Goal: Task Accomplishment & Management: Manage account settings

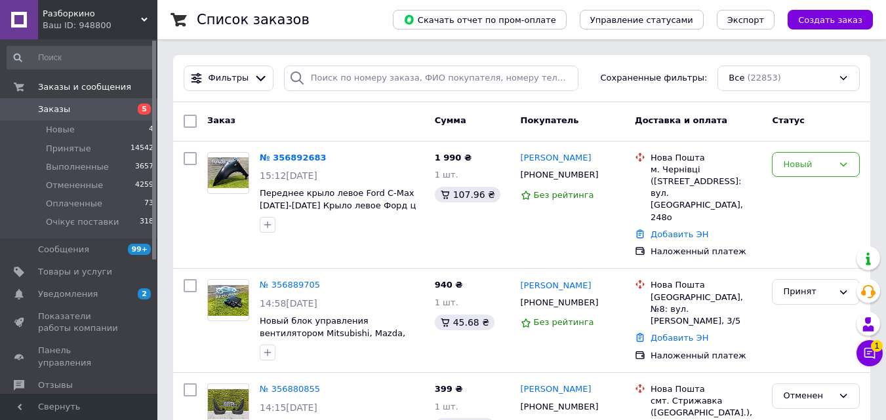
click at [386, 96] on div "Фильтры Сохраненные фильтры: Все (22853)" at bounding box center [521, 78] width 697 height 47
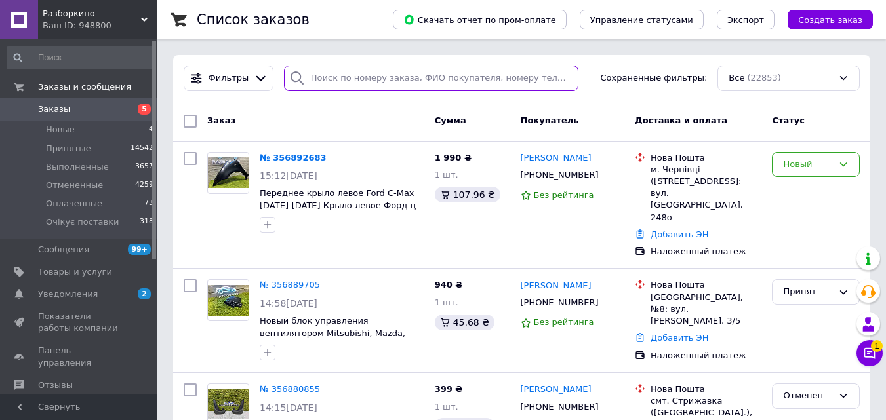
click at [388, 71] on input "search" at bounding box center [431, 79] width 294 height 26
paste input "[PHONE_NUMBER]"
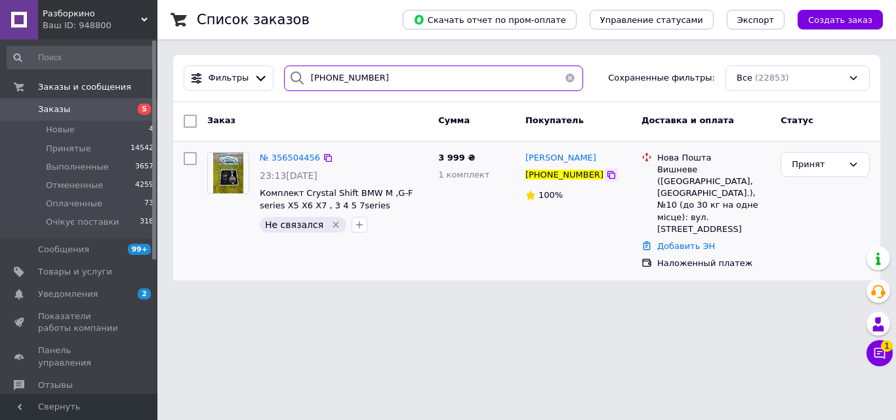
type input "[PHONE_NUMBER]"
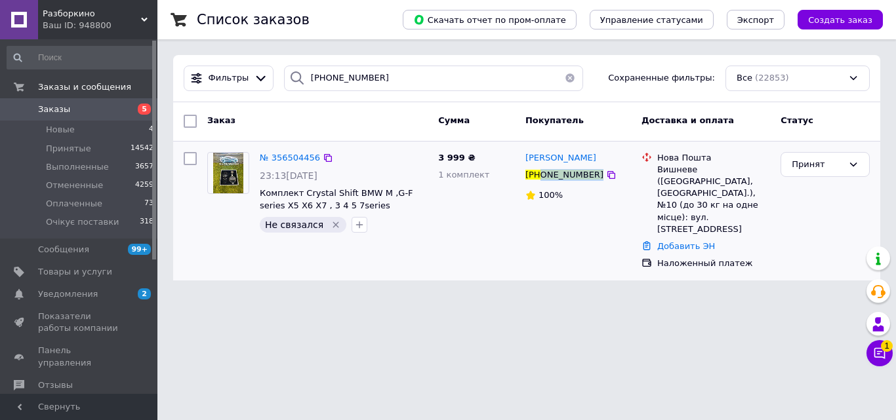
drag, startPoint x: 587, startPoint y: 173, endPoint x: 540, endPoint y: 182, distance: 47.3
click at [540, 182] on div "[PHONE_NUMBER]" at bounding box center [578, 175] width 108 height 14
copy div "0992204376"
drag, startPoint x: 626, startPoint y: 162, endPoint x: 527, endPoint y: 159, distance: 99.7
click at [527, 159] on div "[PERSON_NAME]" at bounding box center [578, 158] width 108 height 15
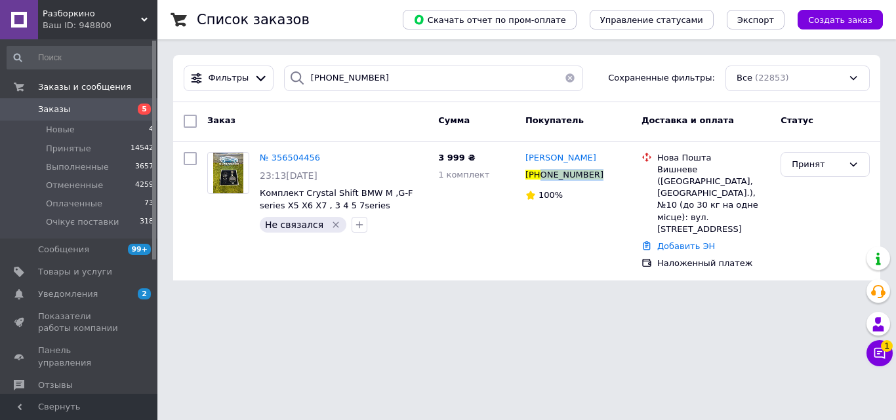
copy span "[PERSON_NAME]"
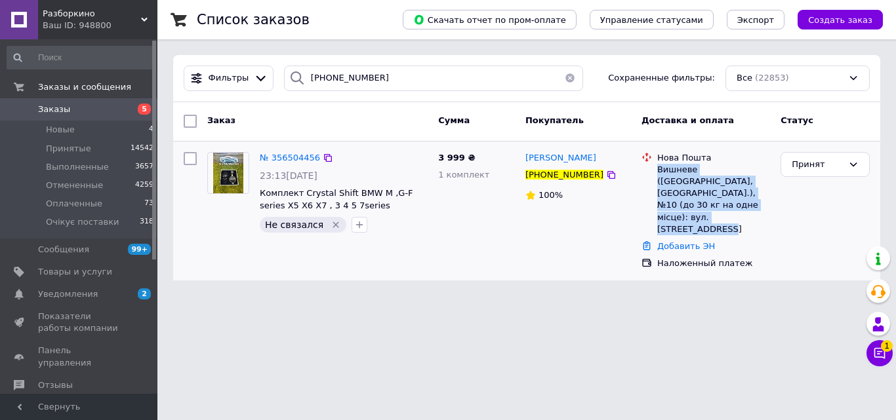
drag, startPoint x: 658, startPoint y: 169, endPoint x: 734, endPoint y: 199, distance: 81.5
click at [754, 209] on div "Вишневе ([GEOGRAPHIC_DATA], [GEOGRAPHIC_DATA].), №10 (до 30 кг на одне місце): …" at bounding box center [713, 199] width 113 height 71
copy div "Вишневе ([GEOGRAPHIC_DATA], [GEOGRAPHIC_DATA].), №10 (до 30 кг на одне місце): …"
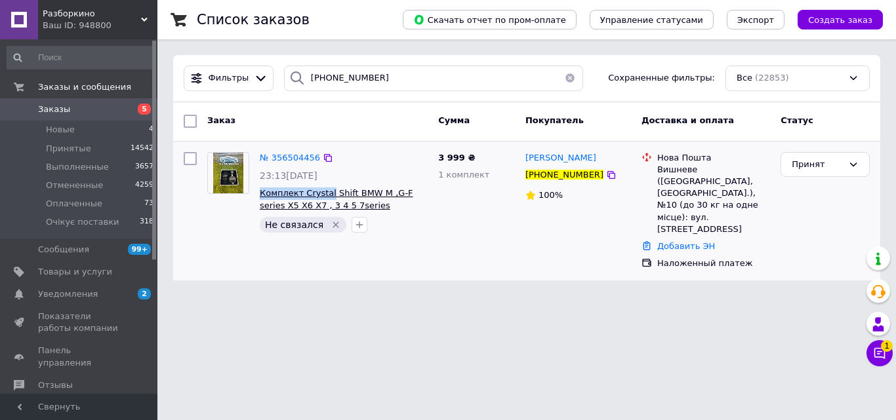
drag, startPoint x: 258, startPoint y: 193, endPoint x: 324, endPoint y: 199, distance: 66.4
click at [324, 199] on div "№ 356504456 23:13[DATE] Комплект Crystal Shift BMW M ,G-F series X5 X6 X7 , 3 4…" at bounding box center [343, 193] width 178 height 92
copy span "Комплект Crystal"
click at [132, 110] on span "5" at bounding box center [139, 110] width 36 height 12
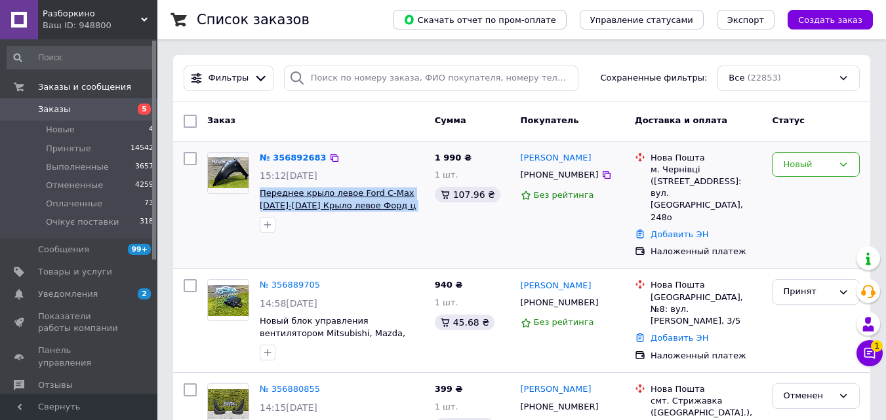
drag, startPoint x: 417, startPoint y: 210, endPoint x: 260, endPoint y: 189, distance: 158.8
click at [260, 189] on span "Переднее крыло левое Ford C-Max [DATE]-[DATE] Крыло левое Форд ц макс 03-09" at bounding box center [342, 200] width 165 height 24
copy span "Переднее крыло левое Ford C-Max [DATE]-[DATE] Крыло левое Форд ц макс 03-09"
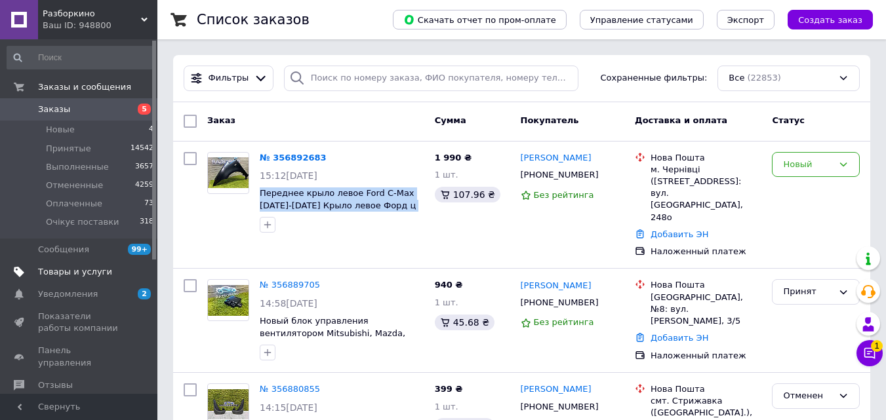
click at [96, 268] on span "Товары и услуги" at bounding box center [75, 272] width 74 height 12
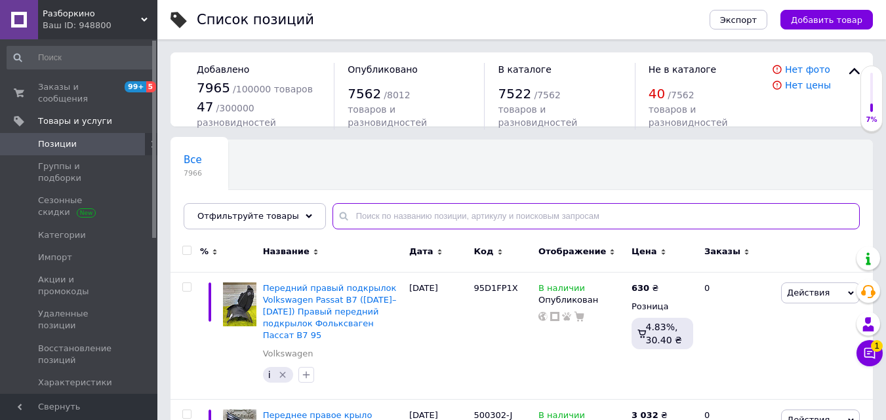
click at [386, 214] on input "text" at bounding box center [595, 216] width 527 height 26
paste input "323501"
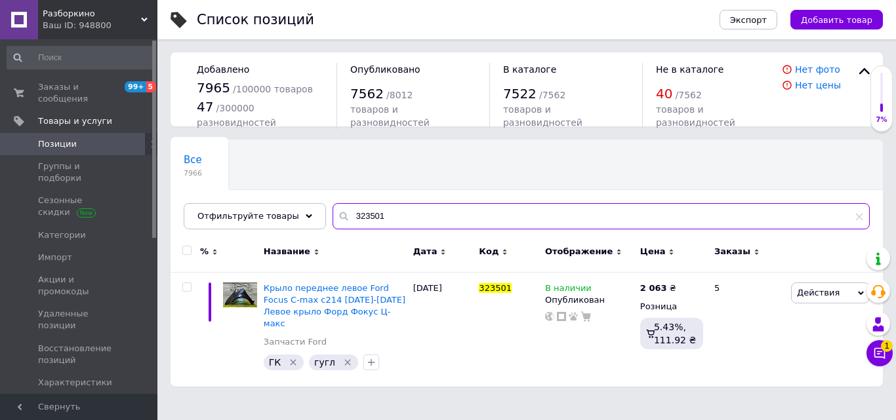
type input "323501"
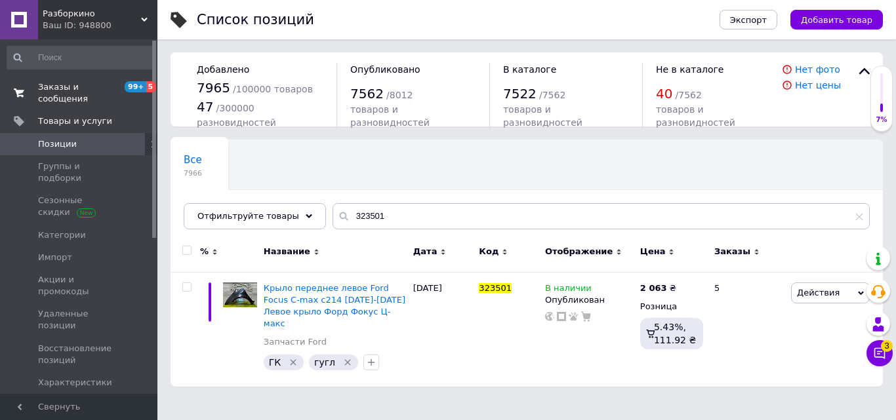
click at [117, 87] on span "Заказы и сообщения" at bounding box center [79, 93] width 83 height 24
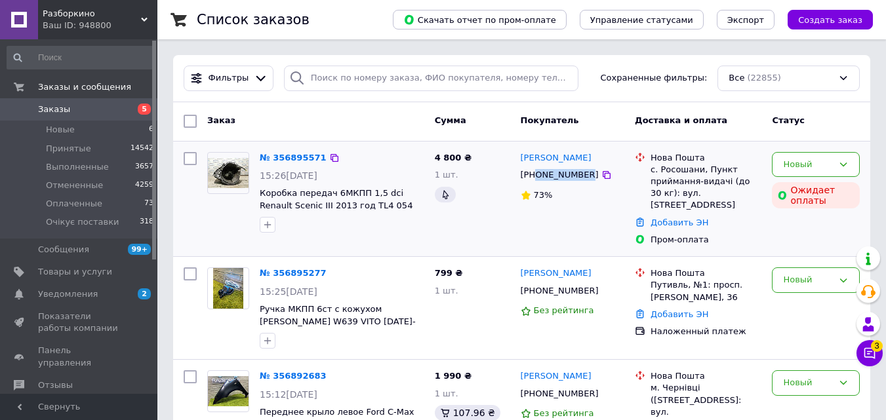
drag, startPoint x: 580, startPoint y: 177, endPoint x: 536, endPoint y: 182, distance: 44.2
click at [536, 182] on div "[PHONE_NUMBER]" at bounding box center [559, 175] width 83 height 17
copy div "0983656413"
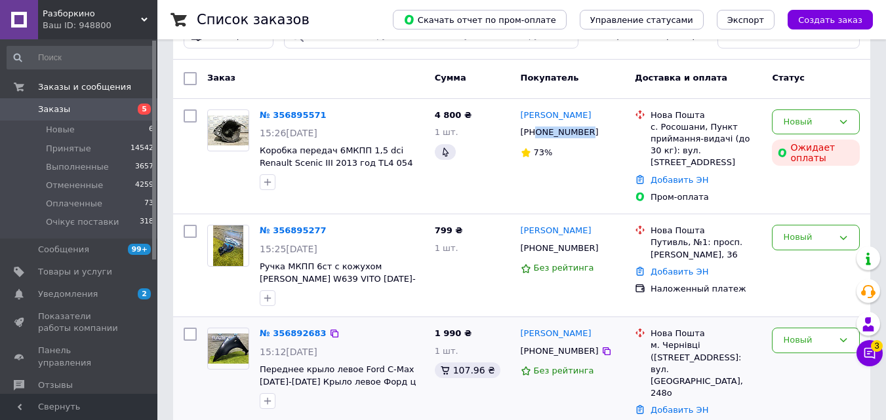
scroll to position [66, 0]
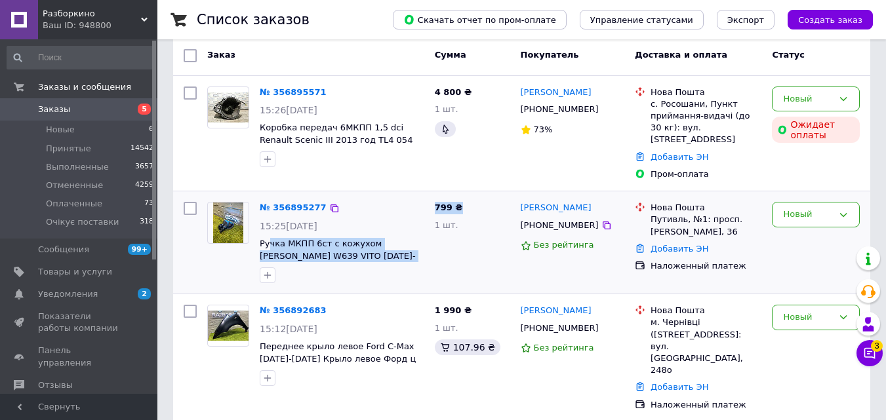
drag, startPoint x: 430, startPoint y: 247, endPoint x: 314, endPoint y: 214, distance: 120.4
click at [269, 227] on div "№ 356895277 15:25[DATE] Ручка МКПП 6ст с кожухом [PERSON_NAME] W639 VITO [DATE]…" at bounding box center [521, 243] width 687 height 92
click at [411, 204] on div "№ 356895277 15:25[DATE] Ручка МКПП 6ст с кожухом [PERSON_NAME] W639 VITO [DATE]…" at bounding box center [341, 243] width 175 height 92
drag, startPoint x: 332, startPoint y: 233, endPoint x: 260, endPoint y: 226, distance: 72.5
click at [260, 226] on div "№ 356895277 15:25[DATE] Ручка МКПП 6ст с кожухом [PERSON_NAME] W639 VITO [DATE]…" at bounding box center [341, 243] width 175 height 92
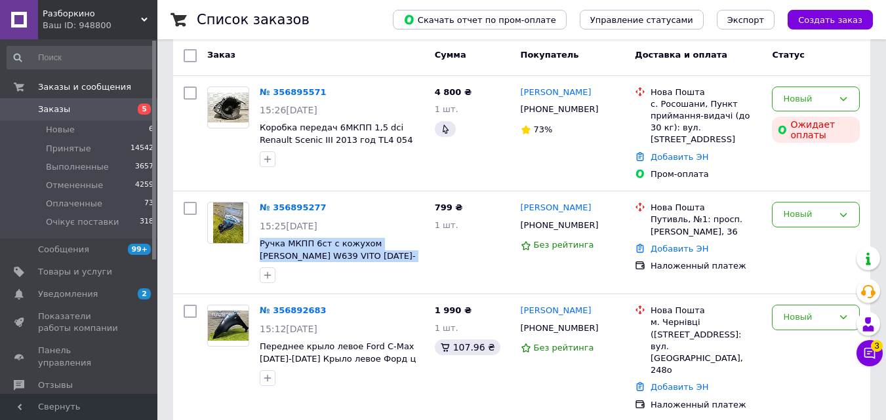
copy span "Ручка МКПП 6ст с кожухом [PERSON_NAME] W639 VITO [DATE]-[DATE] BLACK Ручка мкпп"
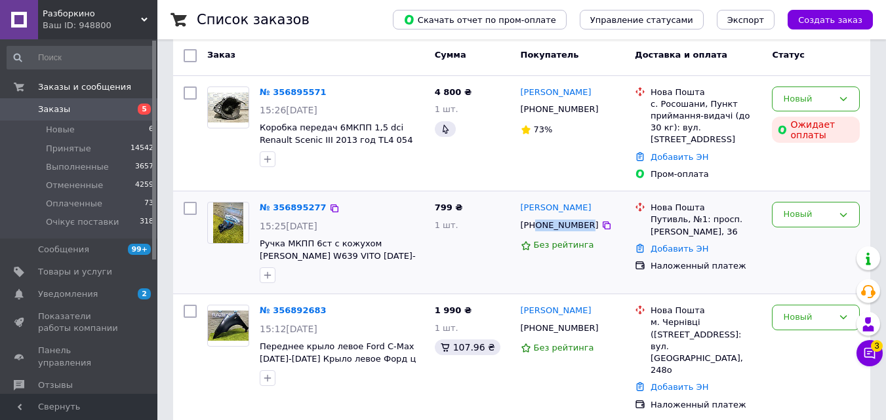
drag, startPoint x: 580, startPoint y: 215, endPoint x: 536, endPoint y: 214, distance: 43.3
click at [536, 217] on div "[PHONE_NUMBER]" at bounding box center [559, 225] width 83 height 17
copy div "0500528234"
drag, startPoint x: 598, startPoint y: 197, endPoint x: 519, endPoint y: 193, distance: 78.8
click at [519, 201] on div "[PERSON_NAME]" at bounding box center [572, 208] width 107 height 15
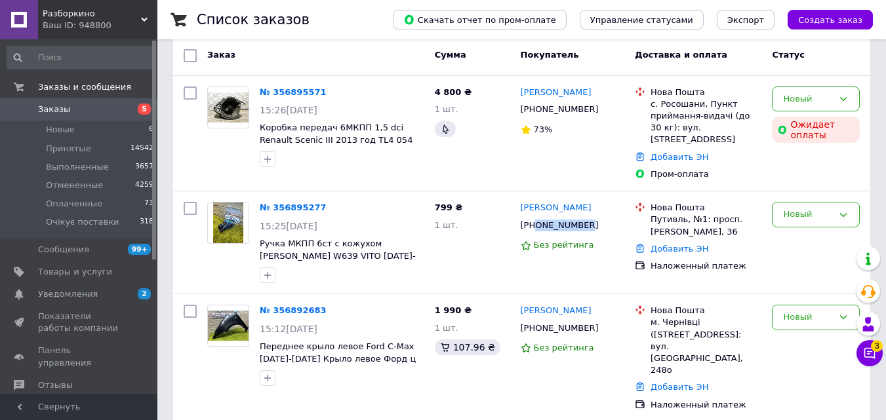
copy link "[PERSON_NAME]"
drag, startPoint x: 649, startPoint y: 208, endPoint x: 763, endPoint y: 219, distance: 114.7
click at [762, 220] on div "Нова Пошта Путивль, №1: просп. [PERSON_NAME], 36" at bounding box center [706, 220] width 116 height 36
click at [826, 208] on div "Новый" at bounding box center [808, 215] width 50 height 14
click at [816, 230] on li "Принят" at bounding box center [816, 242] width 87 height 24
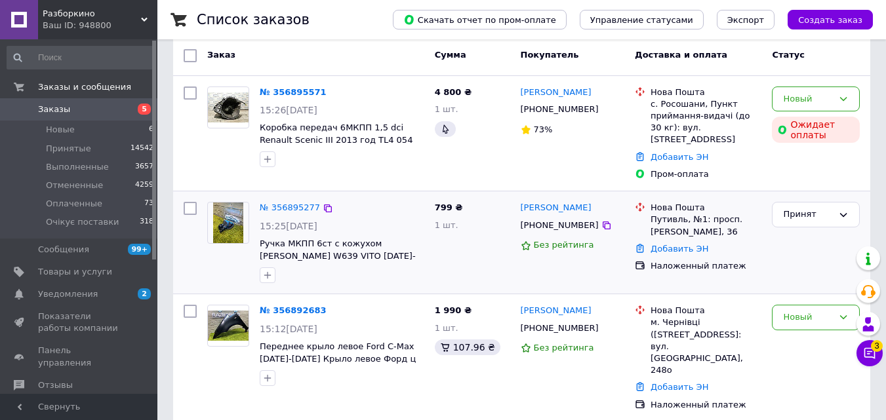
click at [489, 220] on div "1 шт." at bounding box center [472, 226] width 75 height 12
click at [138, 109] on span "5" at bounding box center [144, 109] width 13 height 11
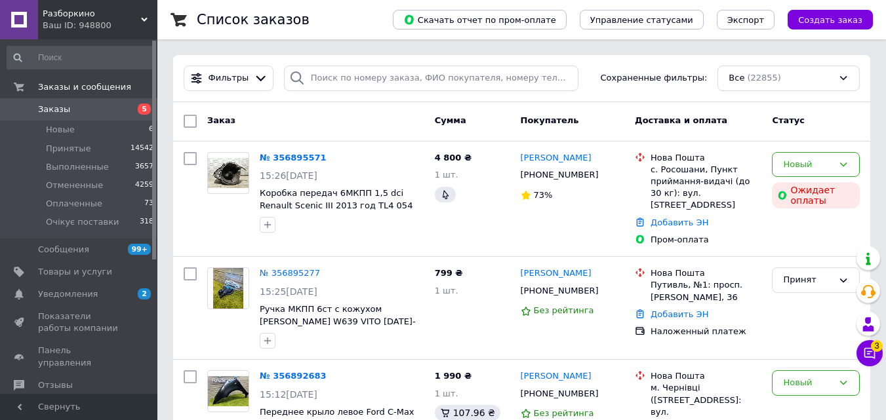
click at [104, 105] on span "Заказы" at bounding box center [79, 110] width 83 height 12
click at [139, 111] on span "5" at bounding box center [144, 109] width 13 height 11
click at [263, 228] on icon "button" at bounding box center [267, 225] width 10 height 10
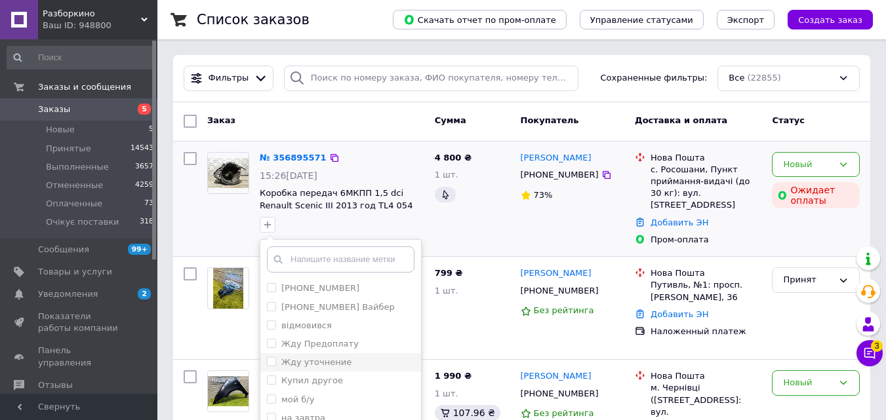
click at [273, 364] on input "Жду уточнение" at bounding box center [271, 361] width 9 height 9
checkbox input "true"
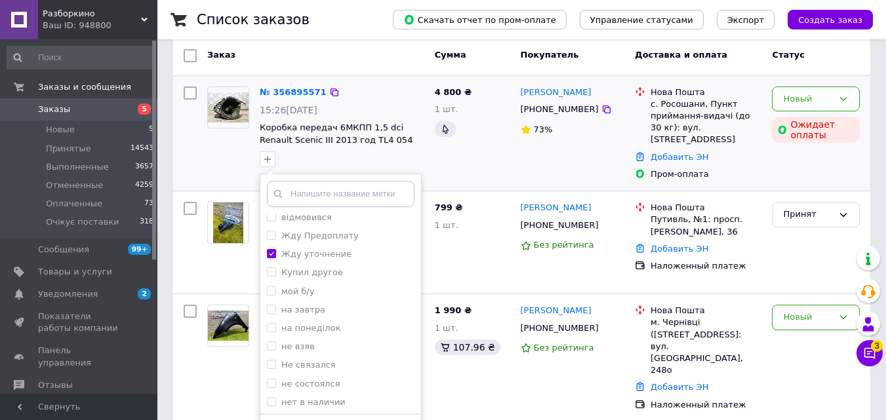
scroll to position [66, 0]
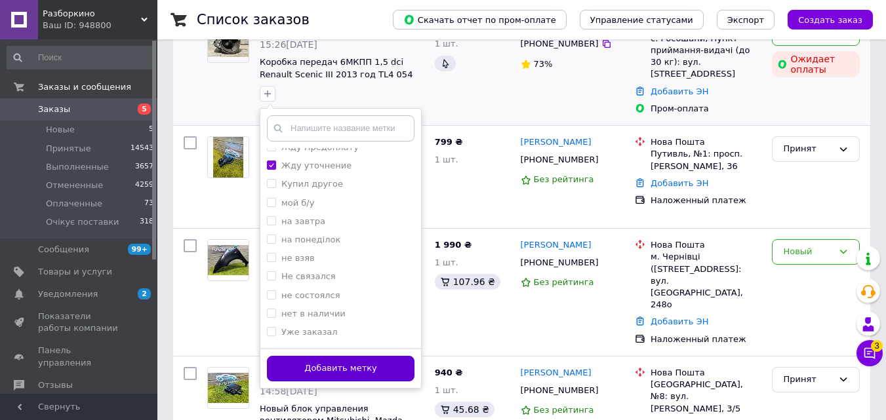
click at [387, 375] on button "Добавить метку" at bounding box center [341, 369] width 148 height 26
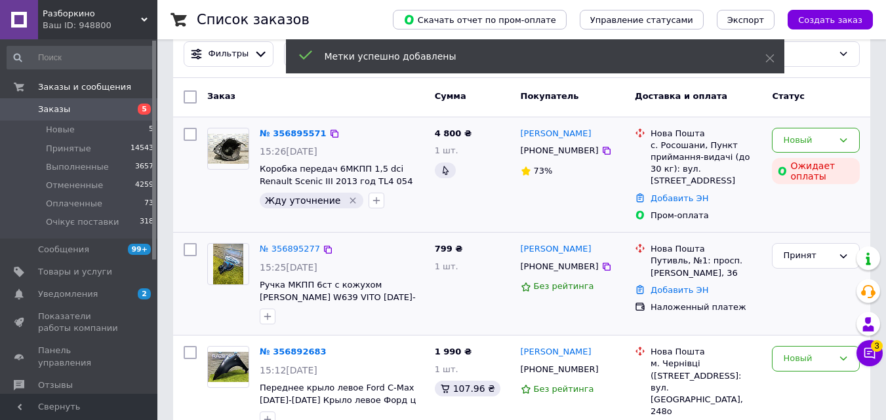
scroll to position [0, 0]
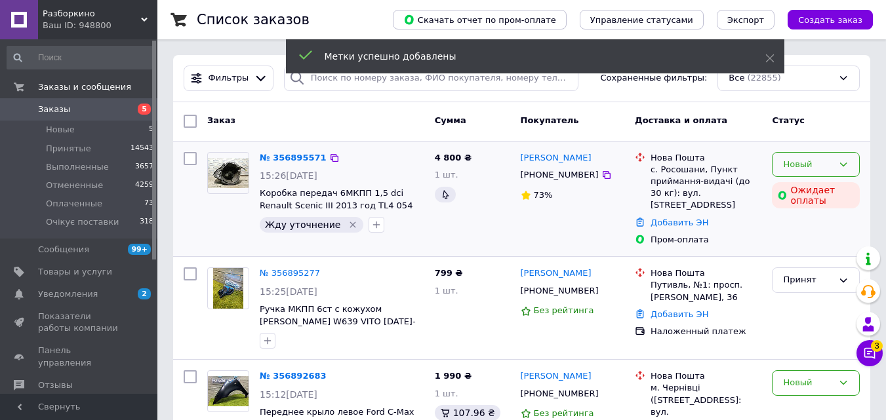
click at [853, 159] on div "Новый" at bounding box center [816, 165] width 88 height 26
click at [842, 190] on li "Принят" at bounding box center [816, 192] width 87 height 24
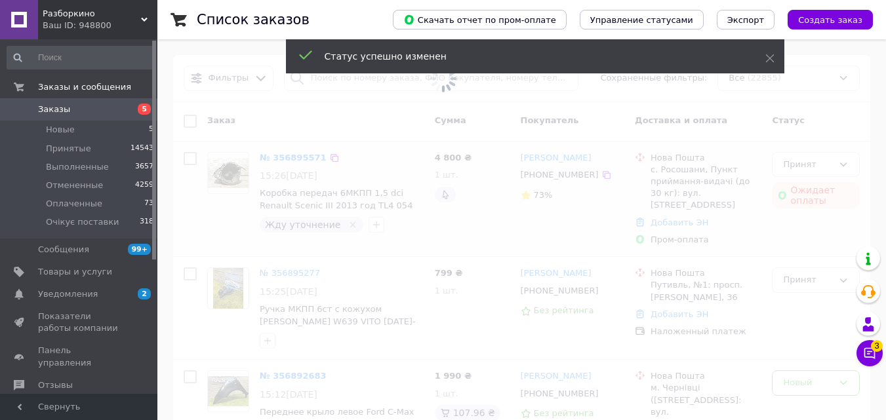
click at [135, 107] on span "5" at bounding box center [139, 110] width 36 height 12
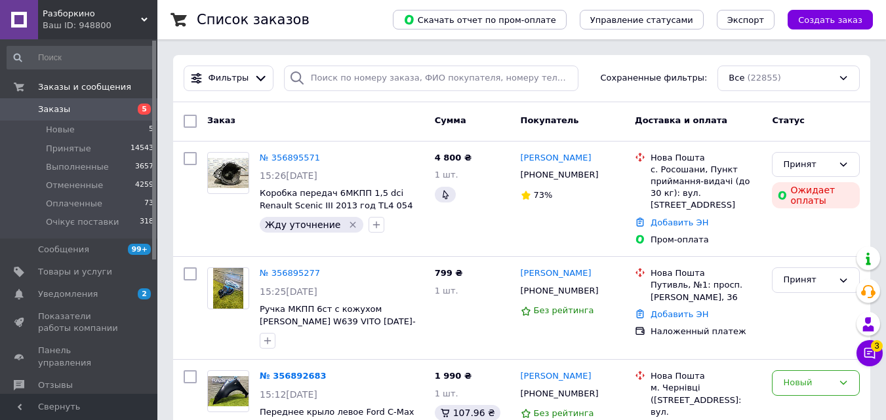
click at [119, 113] on span "Заказы" at bounding box center [79, 110] width 83 height 12
click at [89, 130] on li "Новые 4" at bounding box center [80, 130] width 161 height 18
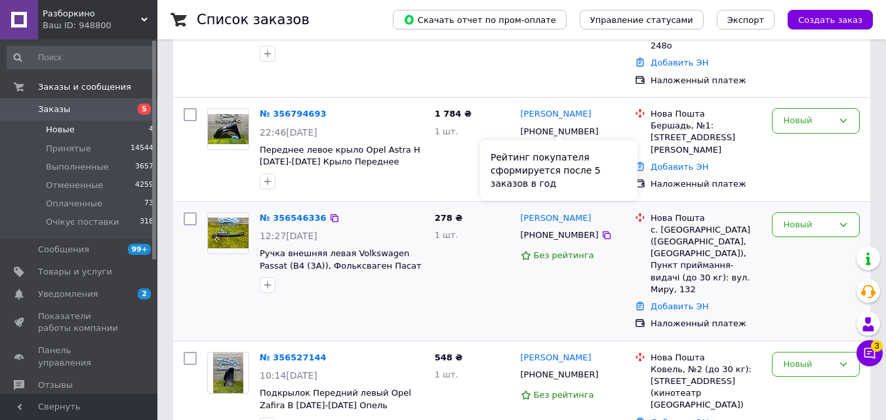
scroll to position [220, 0]
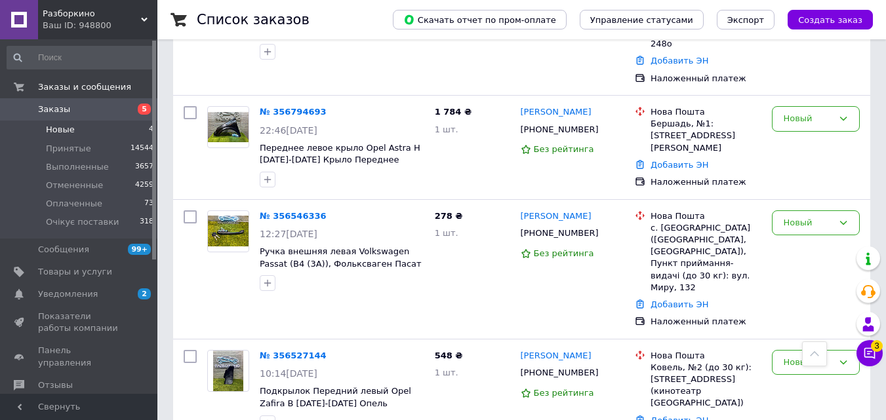
click at [113, 110] on span "Заказы" at bounding box center [79, 110] width 83 height 12
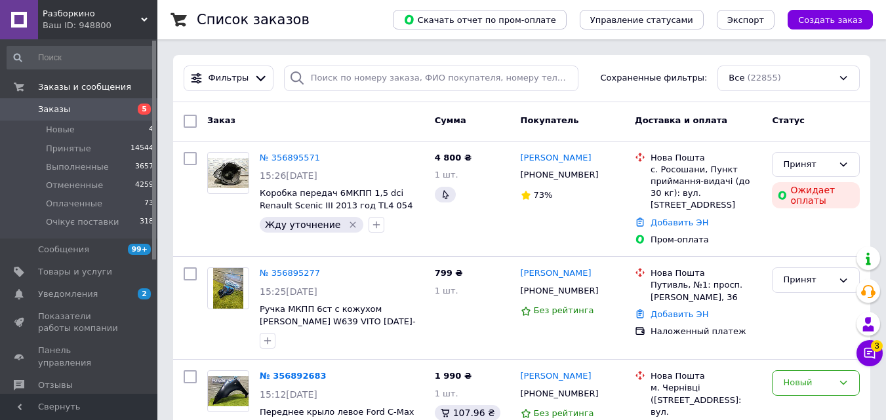
click at [111, 109] on span "Заказы" at bounding box center [79, 110] width 83 height 12
click at [94, 107] on span "Заказы" at bounding box center [79, 110] width 83 height 12
click at [140, 110] on span "5" at bounding box center [144, 109] width 13 height 11
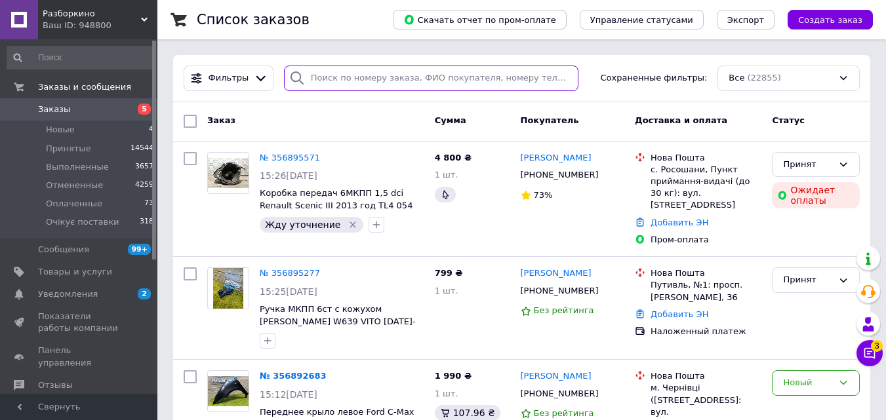
click at [369, 77] on input "search" at bounding box center [431, 79] width 294 height 26
paste input "[PHONE_NUMBER]"
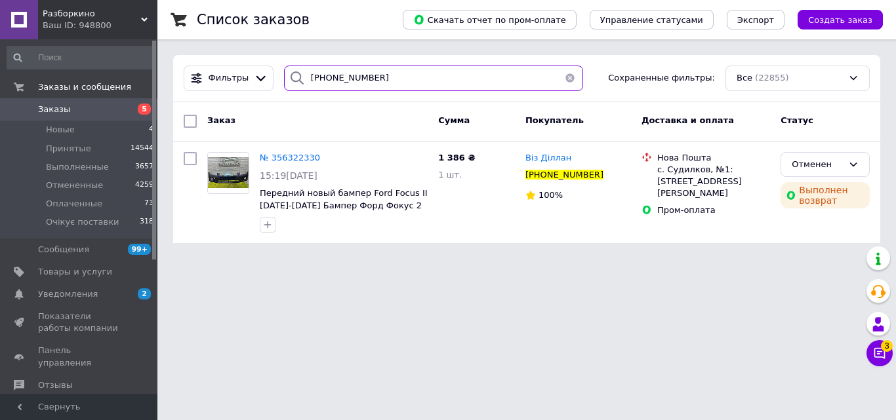
type input "[PHONE_NUMBER]"
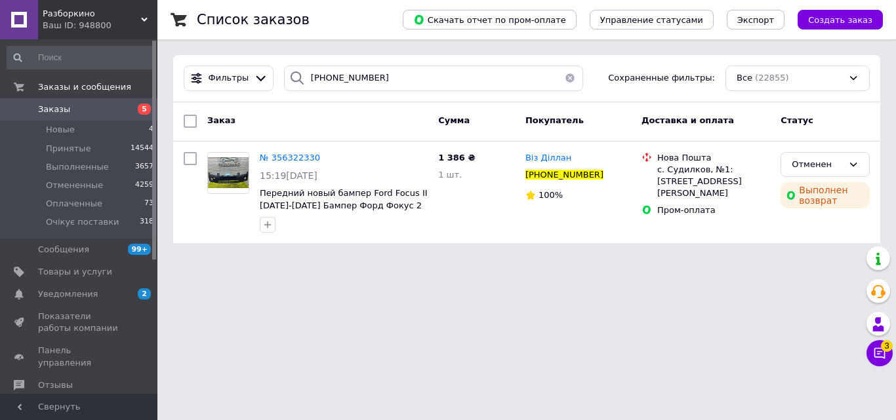
click at [112, 106] on span "Заказы" at bounding box center [79, 110] width 83 height 12
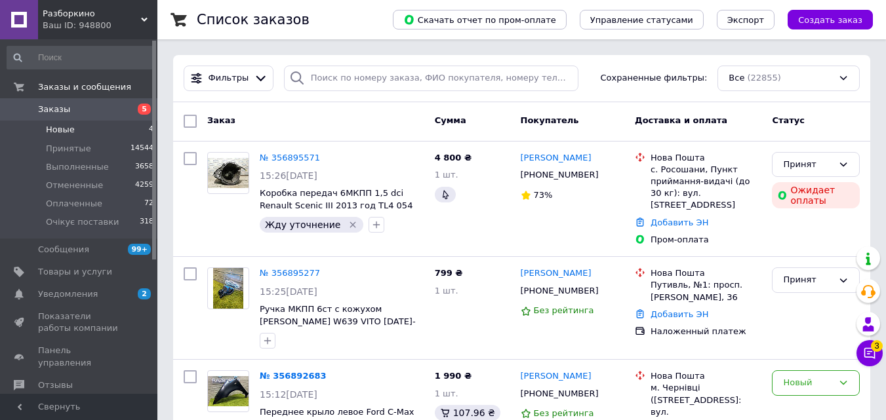
click at [96, 127] on li "Новые 4" at bounding box center [80, 130] width 161 height 18
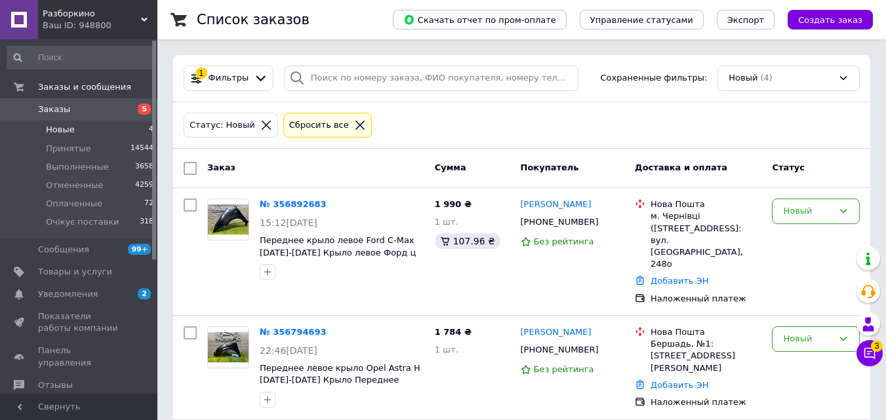
click at [133, 107] on span "5" at bounding box center [139, 110] width 36 height 12
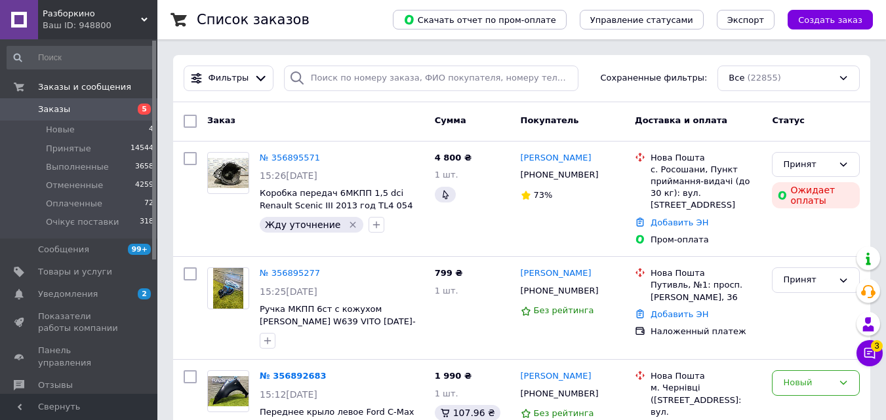
click at [112, 106] on span "Заказы" at bounding box center [79, 110] width 83 height 12
click at [124, 104] on span "5" at bounding box center [139, 110] width 36 height 12
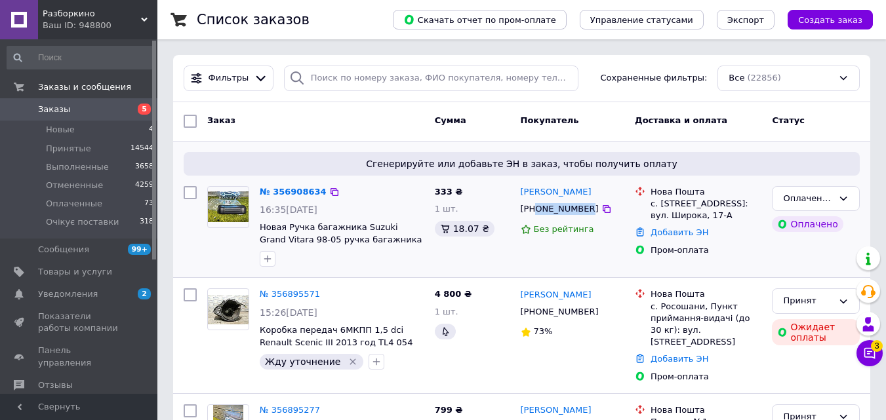
drag, startPoint x: 580, startPoint y: 211, endPoint x: 534, endPoint y: 208, distance: 46.7
click at [534, 208] on div "[PHONE_NUMBER]" at bounding box center [559, 209] width 83 height 17
drag, startPoint x: 584, startPoint y: 194, endPoint x: 523, endPoint y: 193, distance: 61.7
click at [523, 193] on div "[PERSON_NAME]" at bounding box center [572, 192] width 107 height 15
click at [136, 108] on span "5" at bounding box center [139, 110] width 36 height 12
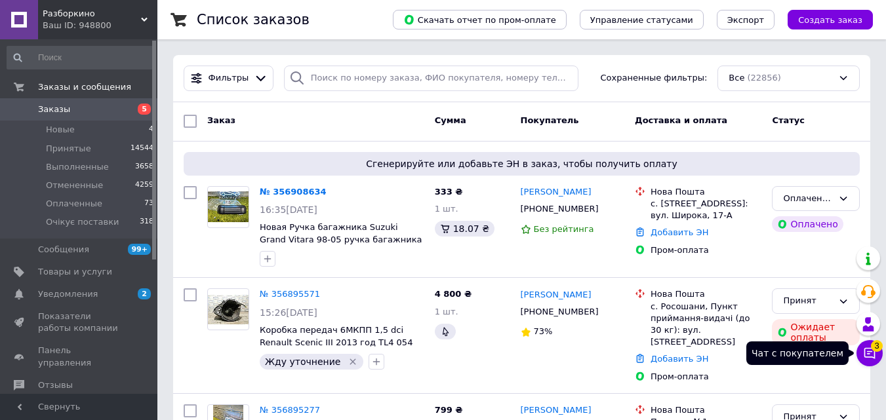
click at [876, 358] on button "Чат с покупателем 3" at bounding box center [869, 353] width 26 height 26
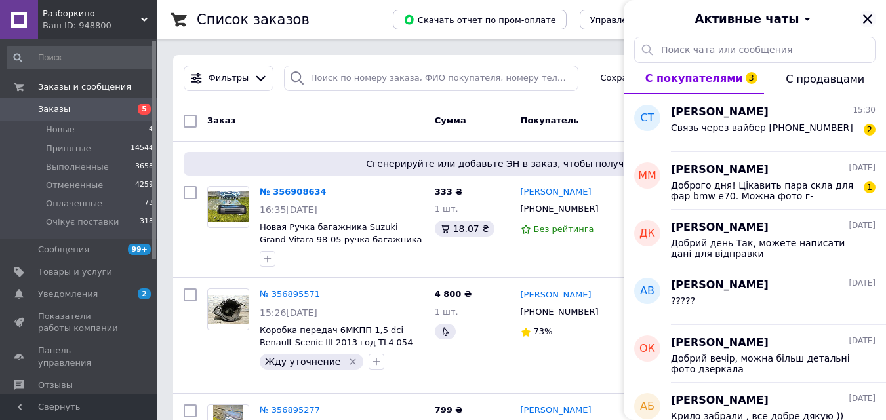
click at [872, 21] on icon "Закрыть" at bounding box center [868, 19] width 12 height 12
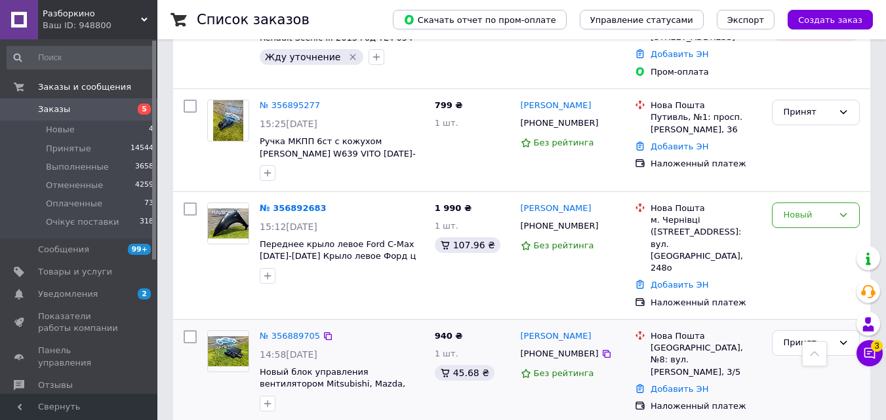
scroll to position [328, 0]
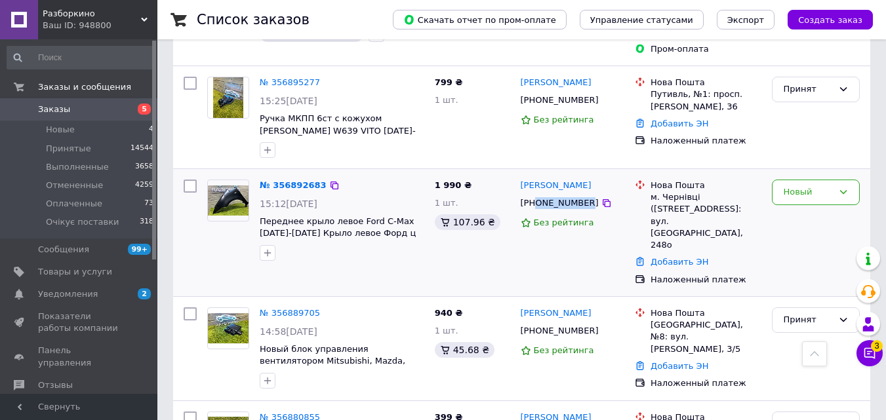
drag, startPoint x: 582, startPoint y: 191, endPoint x: 537, endPoint y: 191, distance: 44.6
click at [537, 195] on div "[PHONE_NUMBER]" at bounding box center [559, 203] width 83 height 17
click at [272, 248] on icon "button" at bounding box center [267, 253] width 10 height 10
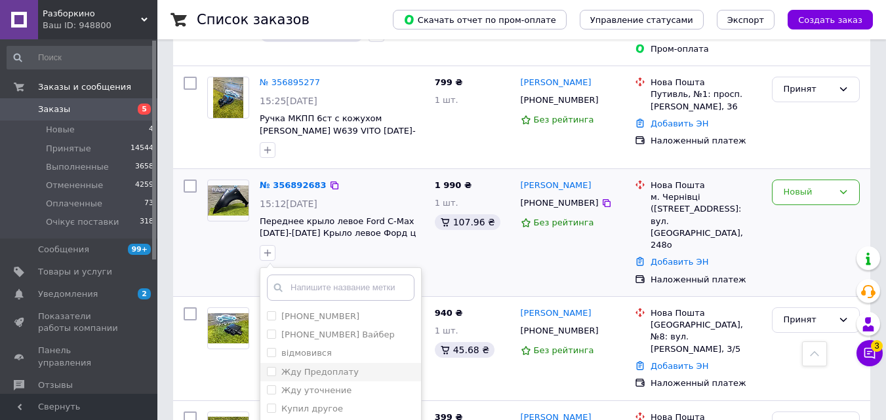
click at [274, 367] on input "Жду Предоплату" at bounding box center [271, 371] width 9 height 9
checkbox input "true"
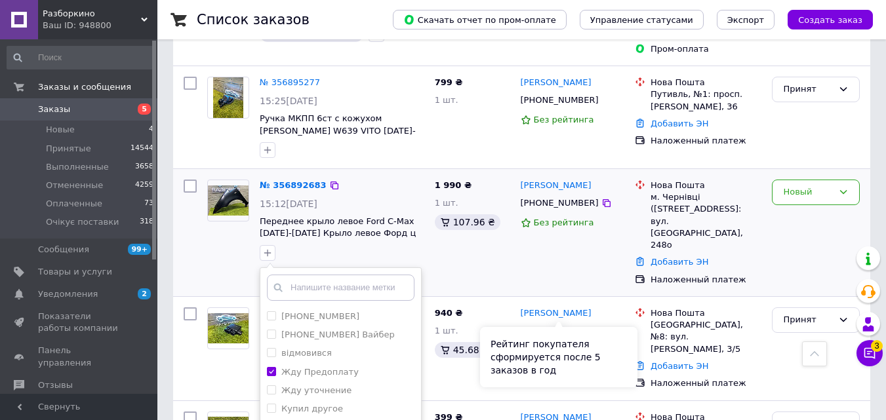
scroll to position [459, 0]
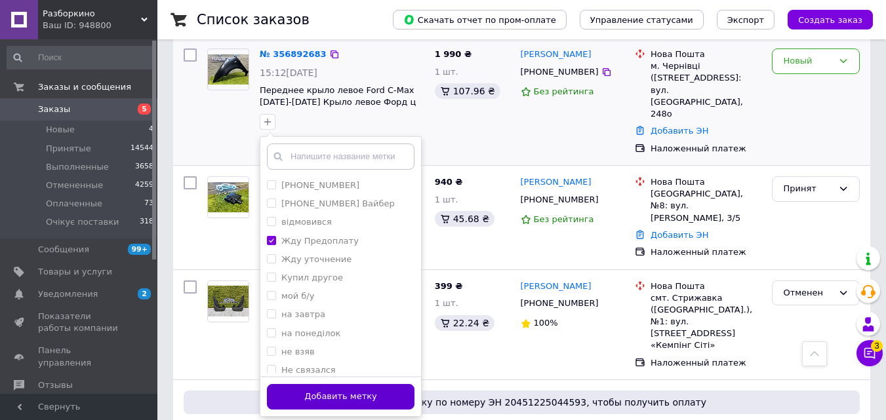
click at [376, 384] on button "Добавить метку" at bounding box center [341, 397] width 148 height 26
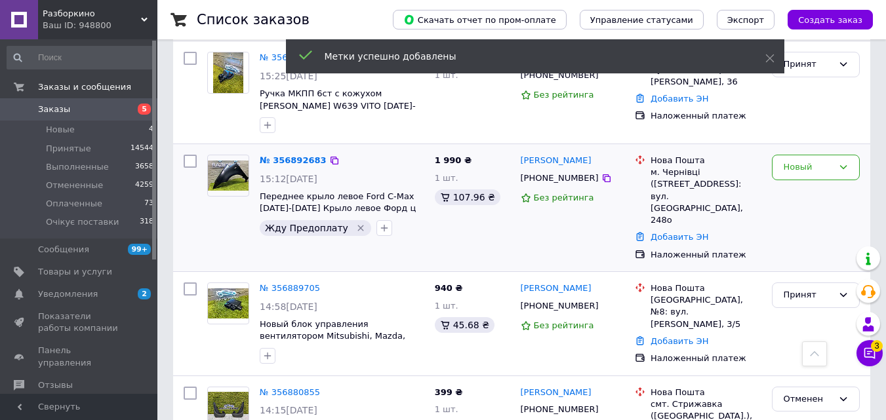
scroll to position [328, 0]
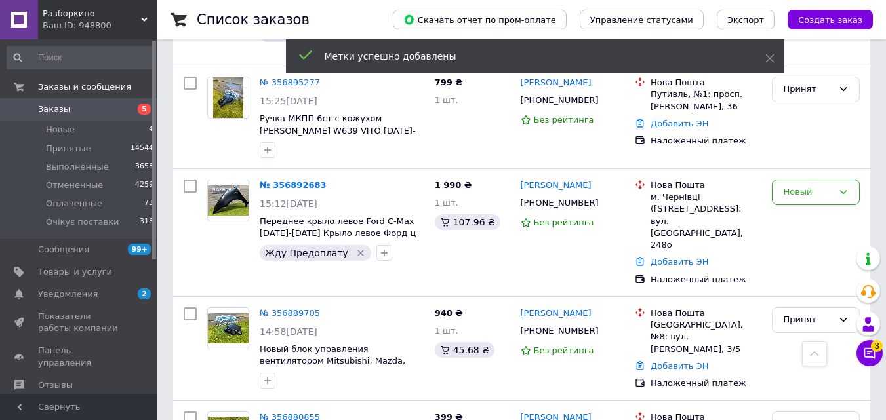
click at [837, 196] on div "Новый" at bounding box center [816, 232] width 98 height 117
click at [817, 186] on div "Новый" at bounding box center [808, 193] width 50 height 14
click at [813, 208] on li "Принят" at bounding box center [816, 220] width 87 height 24
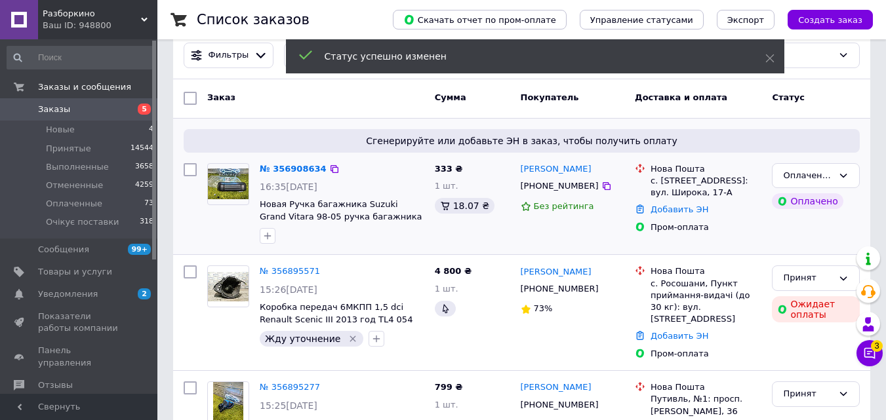
scroll to position [0, 0]
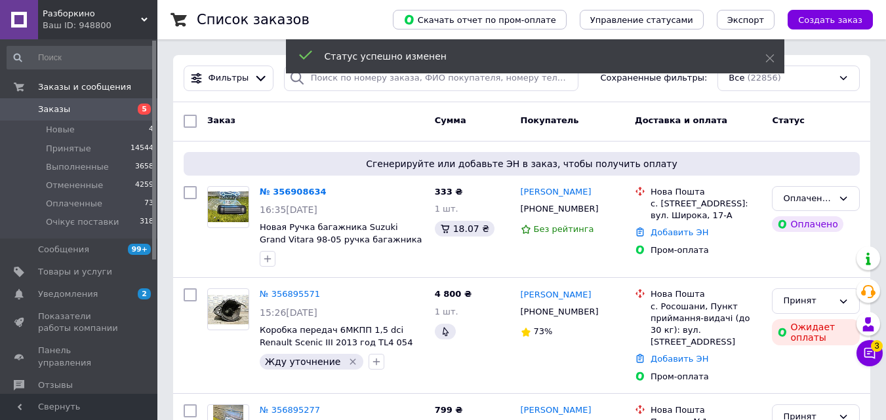
click at [134, 113] on span "5" at bounding box center [139, 110] width 36 height 12
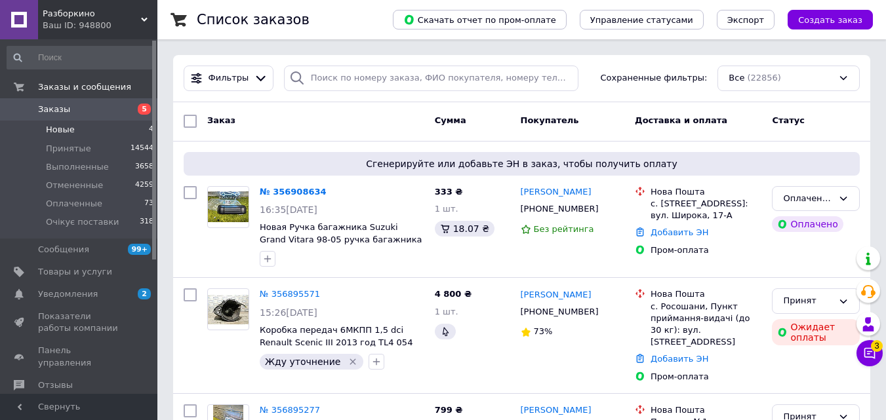
click at [137, 129] on li "Новые 4" at bounding box center [80, 130] width 161 height 18
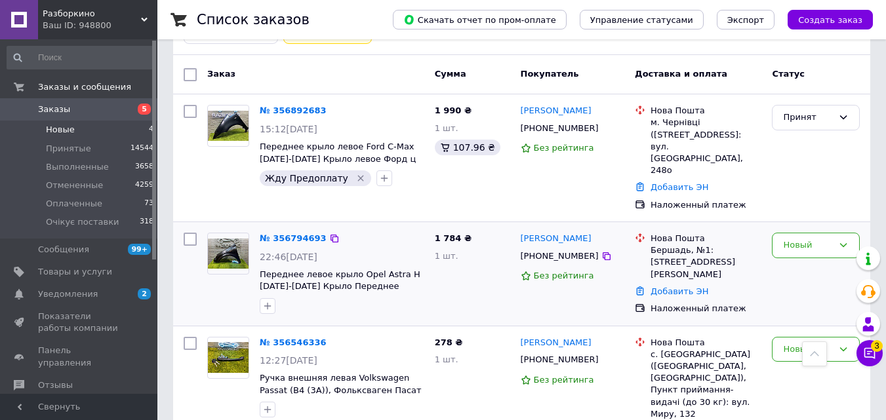
scroll to position [89, 0]
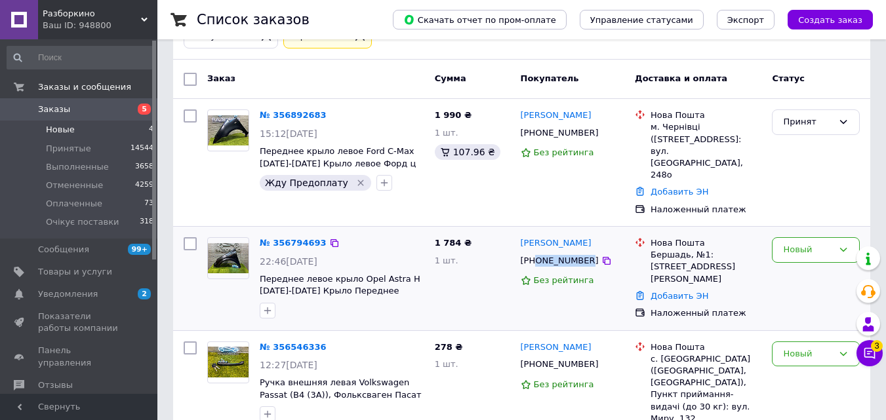
drag, startPoint x: 582, startPoint y: 238, endPoint x: 535, endPoint y: 242, distance: 46.7
click at [535, 252] on div "[PHONE_NUMBER]" at bounding box center [559, 260] width 83 height 17
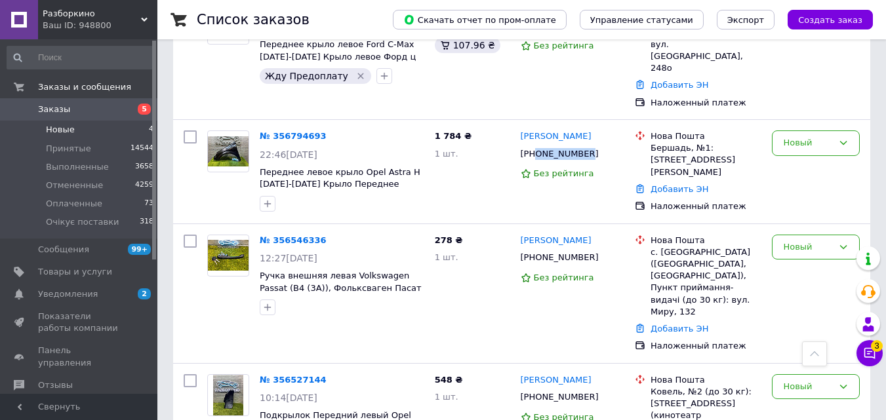
scroll to position [155, 0]
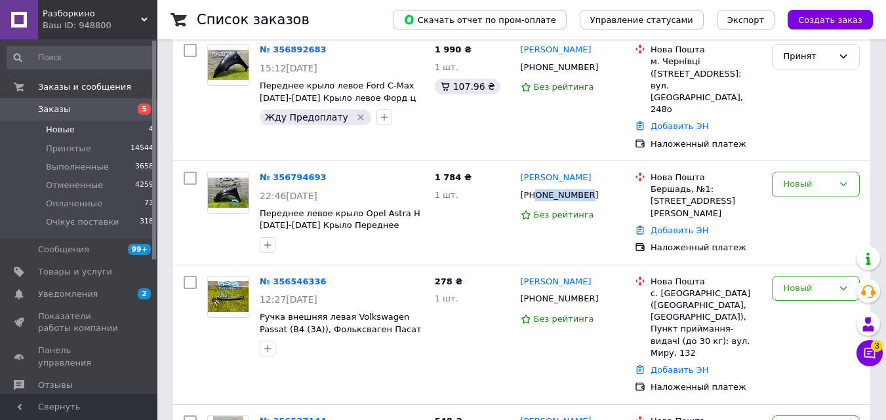
click at [126, 109] on span "5" at bounding box center [139, 110] width 36 height 12
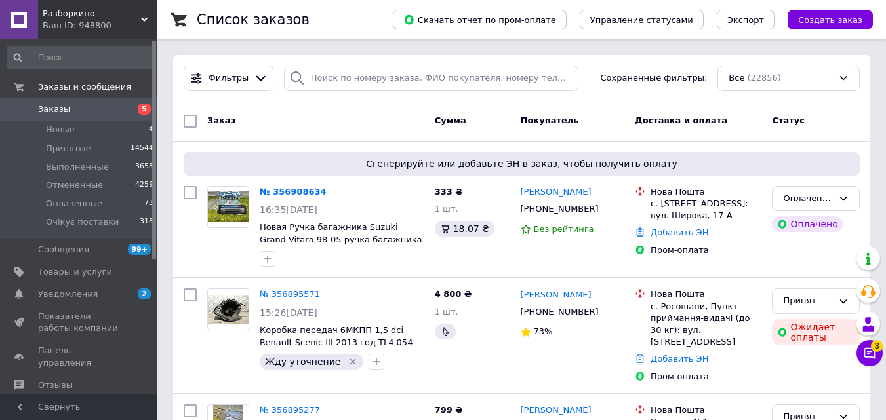
click at [126, 111] on span "5" at bounding box center [139, 110] width 36 height 12
click at [77, 380] on span "Отзывы" at bounding box center [79, 386] width 83 height 12
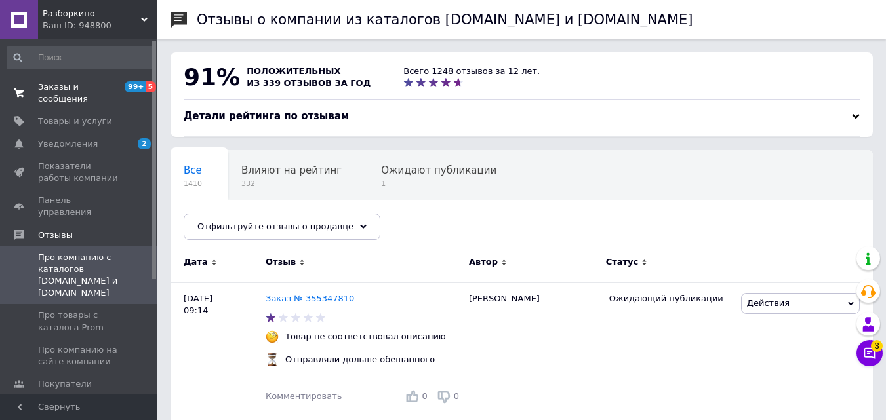
click at [106, 92] on span "Заказы и сообщения" at bounding box center [79, 93] width 83 height 24
